Goal: Task Accomplishment & Management: Complete application form

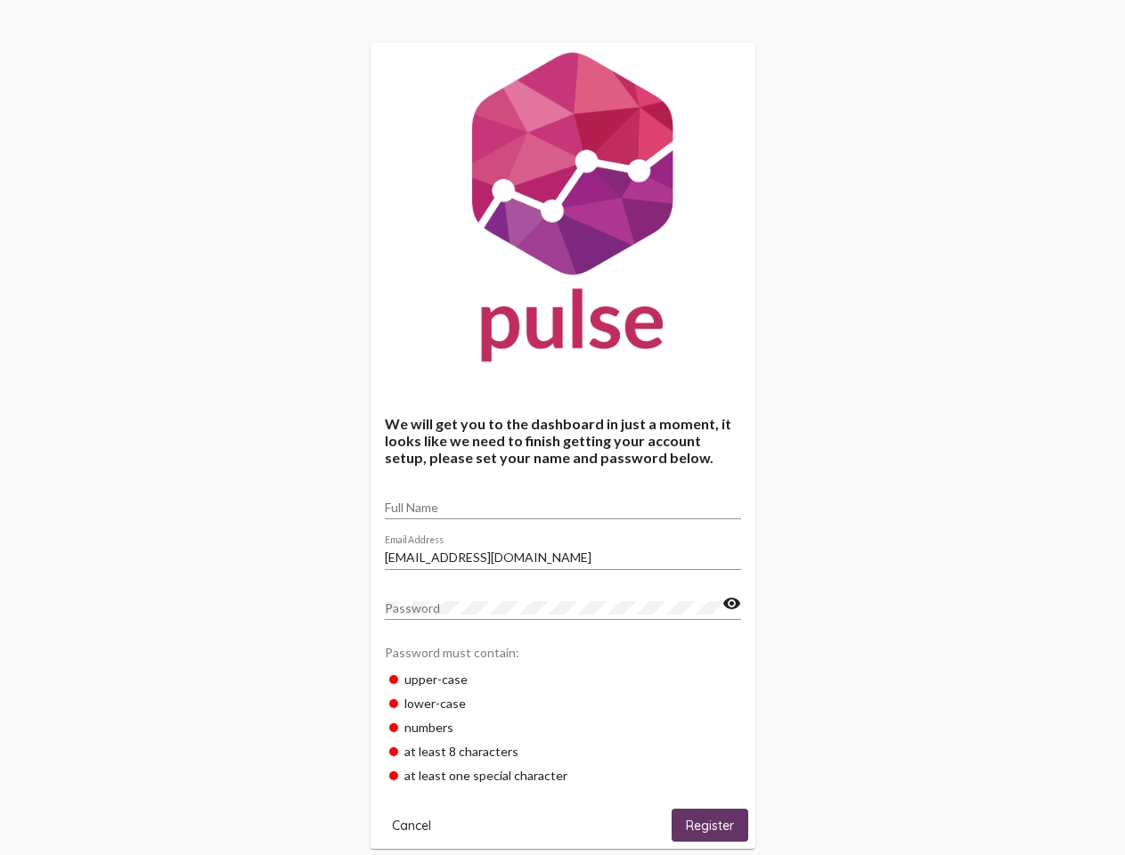
click at [563, 501] on input "Full Name" at bounding box center [563, 507] width 356 height 14
click at [563, 552] on input "[EMAIL_ADDRESS][DOMAIN_NAME]" at bounding box center [563, 557] width 356 height 14
click at [731, 604] on mat-icon "visibility" at bounding box center [731, 603] width 19 height 21
click at [411, 825] on span "Cancel" at bounding box center [411, 825] width 39 height 16
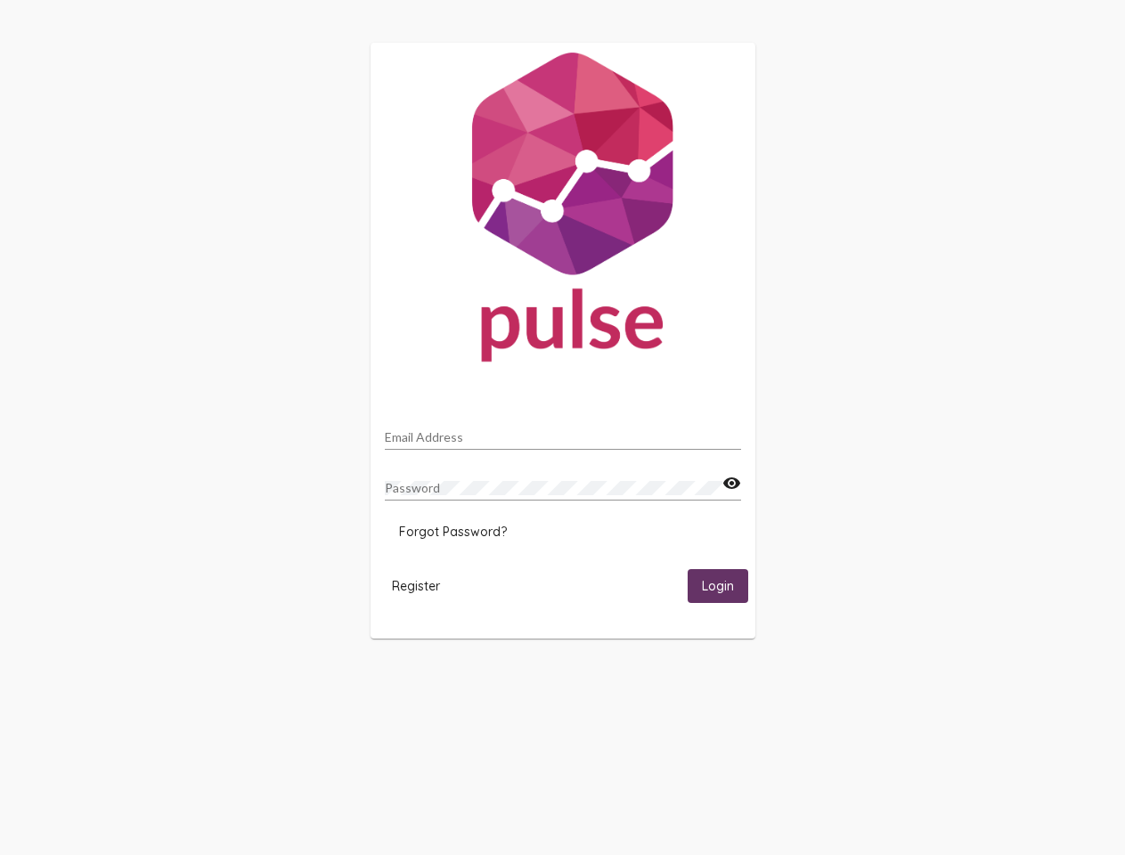
click at [710, 681] on html "Email Address Password visibility Forgot Password? Register Login" at bounding box center [562, 340] width 1125 height 681
